Goal: Task Accomplishment & Management: Use online tool/utility

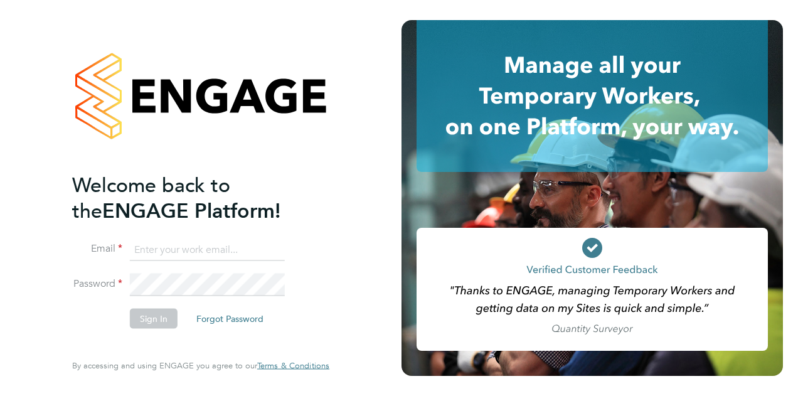
type input "paul.lupton@wates.co.uk"
click at [161, 331] on li "Sign In Forgot Password" at bounding box center [194, 324] width 245 height 33
click at [157, 321] on button "Sign In" at bounding box center [154, 318] width 48 height 20
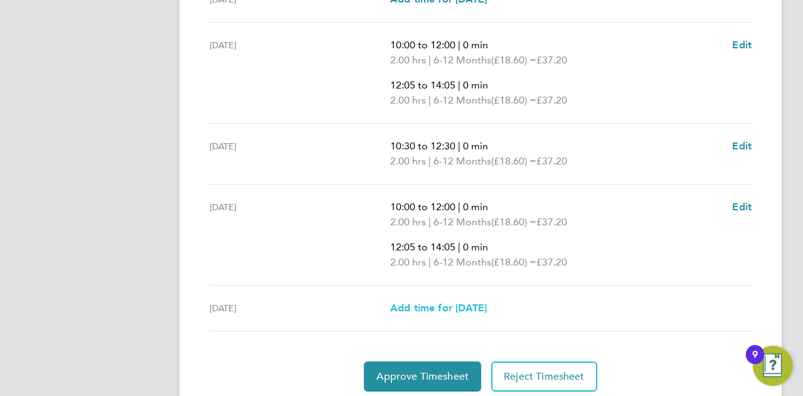
scroll to position [558, 0]
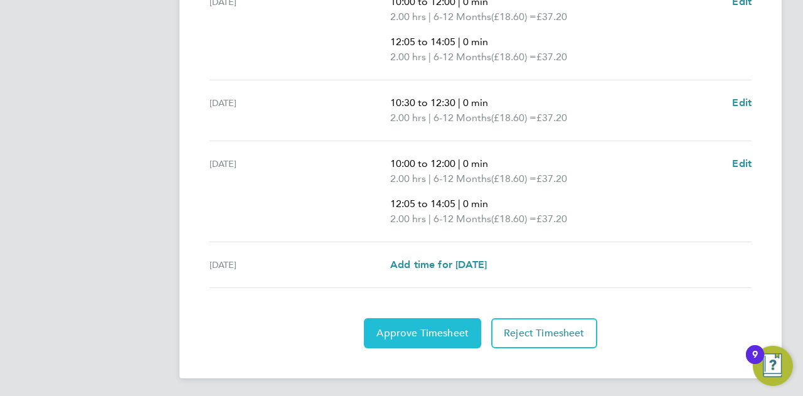
click at [429, 333] on span "Approve Timesheet" at bounding box center [422, 333] width 92 height 13
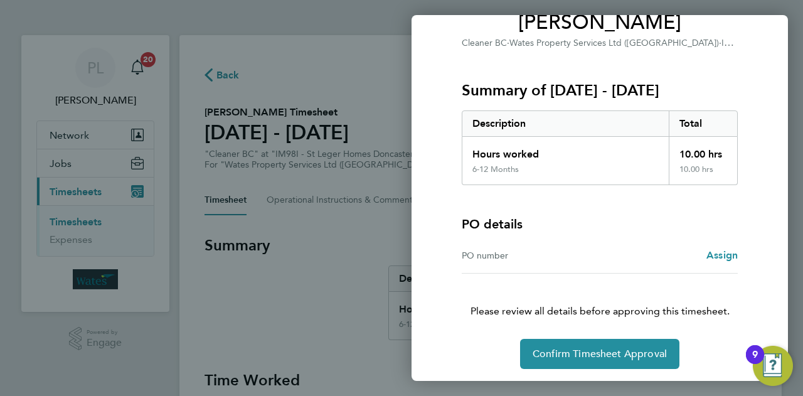
scroll to position [117, 0]
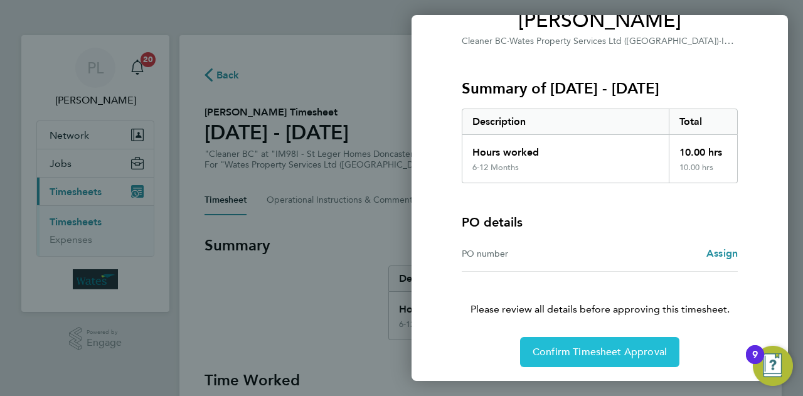
click at [540, 356] on span "Confirm Timesheet Approval" at bounding box center [600, 352] width 134 height 13
